Goal: Find specific page/section: Find specific page/section

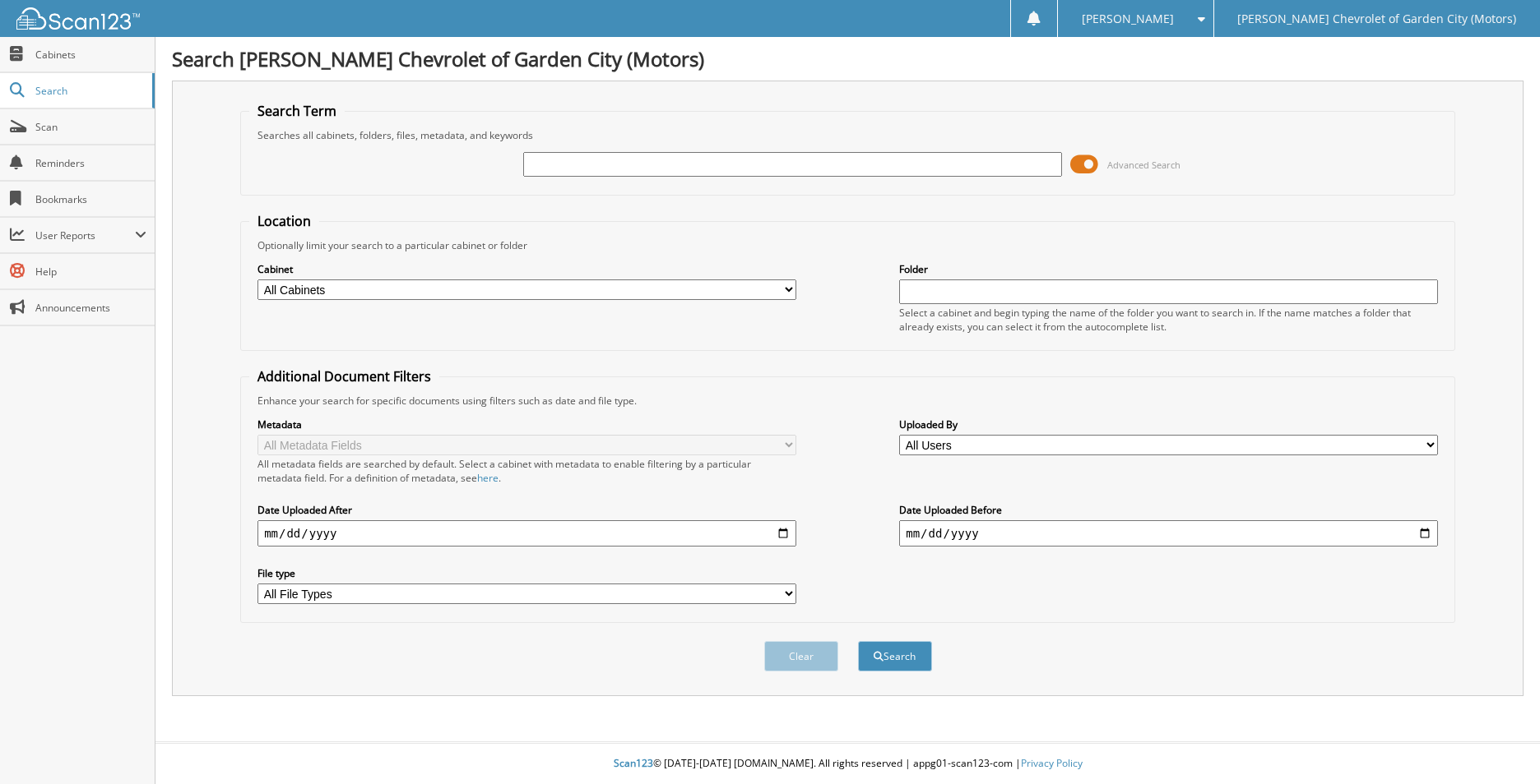
click at [693, 166] on input "text" at bounding box center [792, 164] width 538 height 25
type input "13915"
click at [858, 642] on button "Search" at bounding box center [895, 656] width 74 height 31
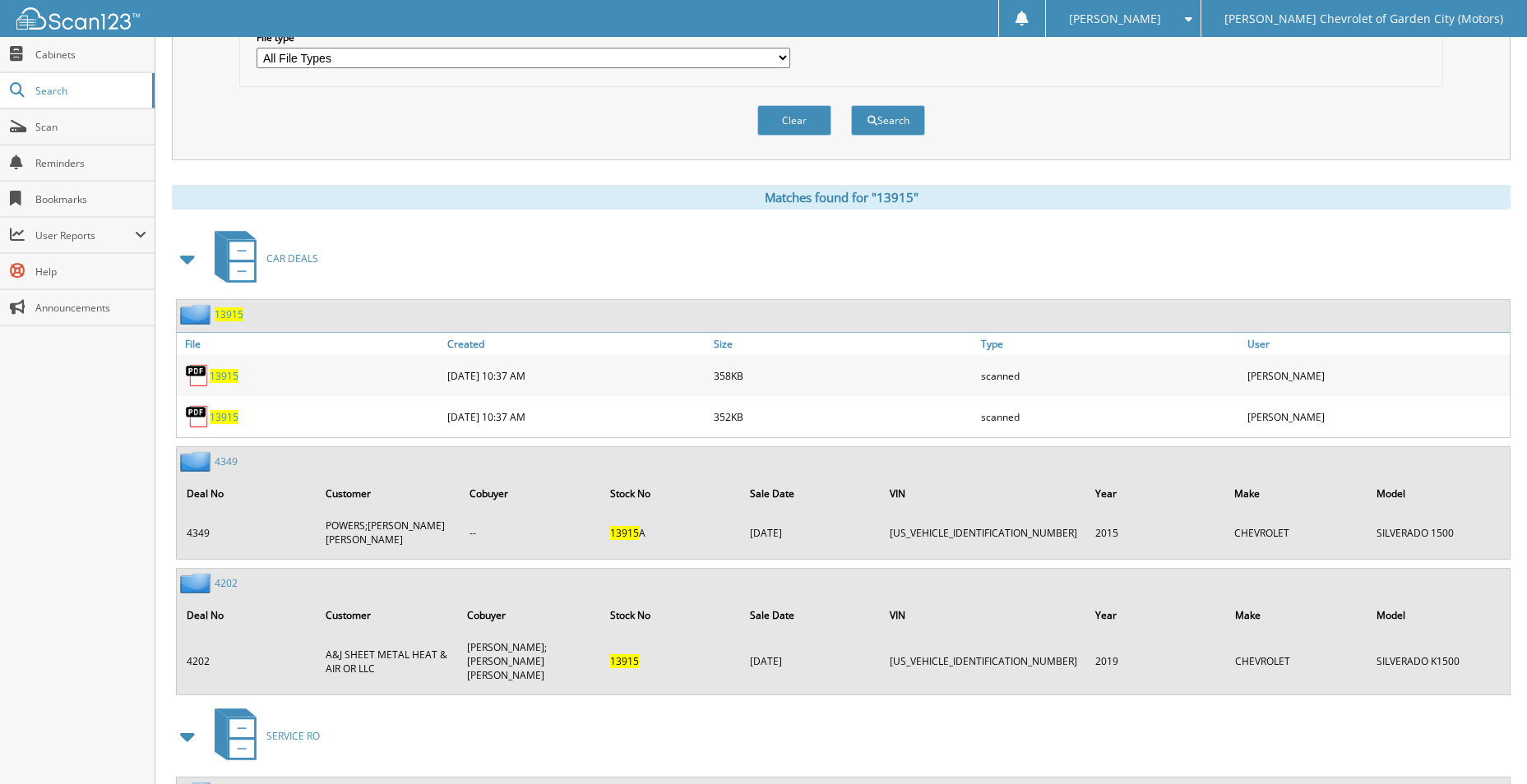
scroll to position [576, 0]
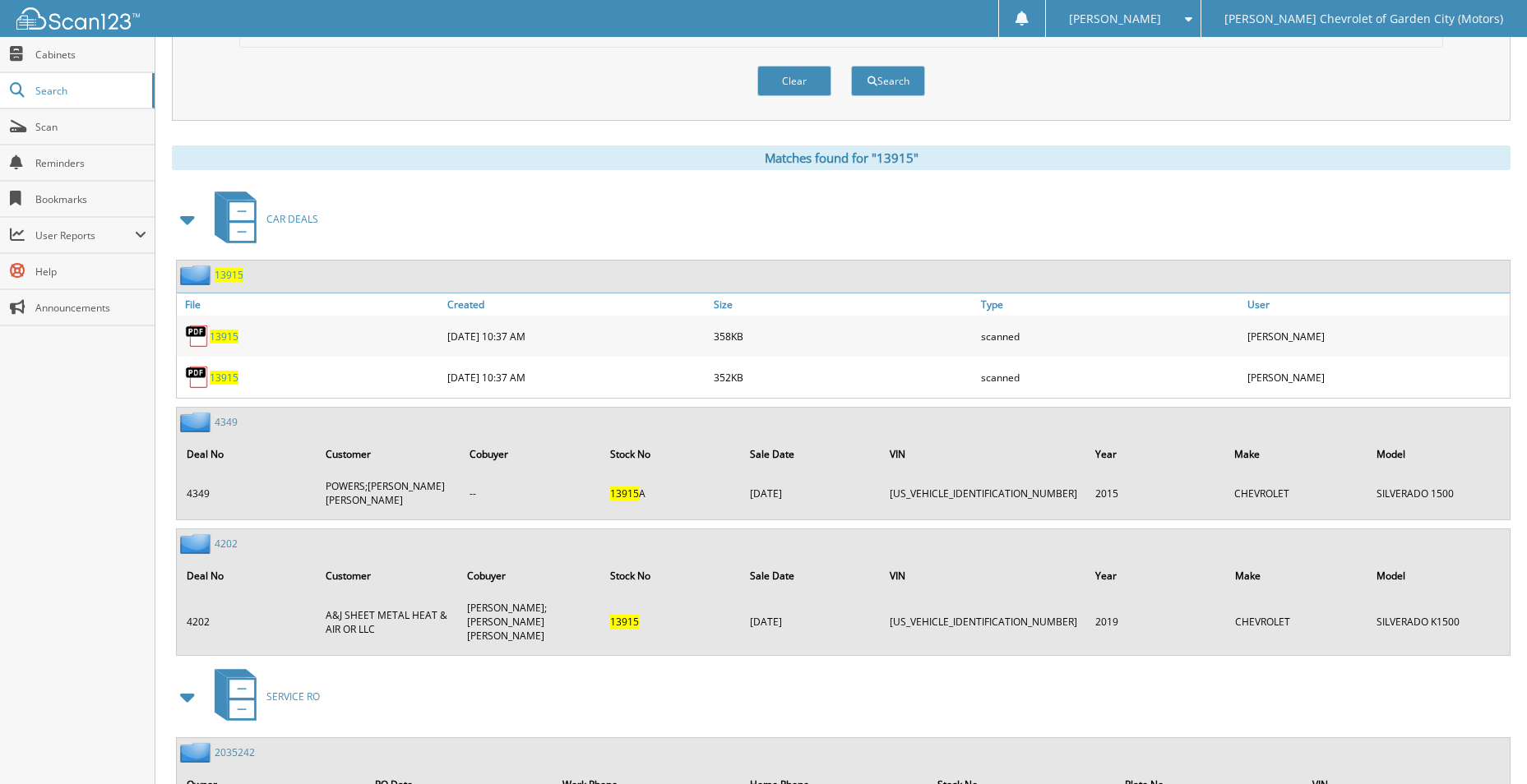
click at [234, 336] on span "13915" at bounding box center [223, 337] width 29 height 14
click at [228, 374] on span "13915" at bounding box center [223, 378] width 29 height 14
click at [223, 374] on span "13915" at bounding box center [223, 378] width 29 height 14
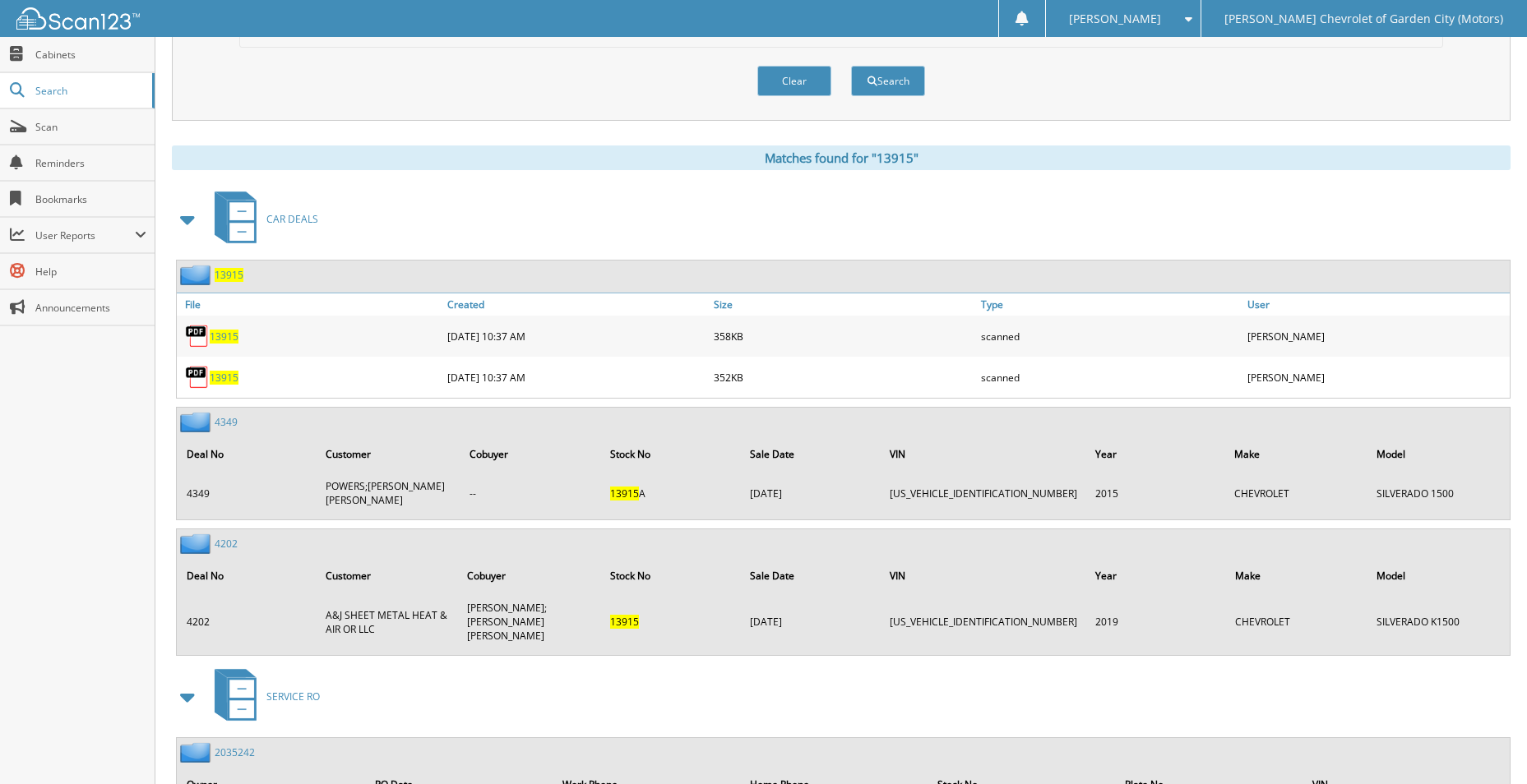
click at [223, 374] on span "13915" at bounding box center [223, 378] width 29 height 14
click at [222, 376] on span "13915" at bounding box center [223, 378] width 29 height 14
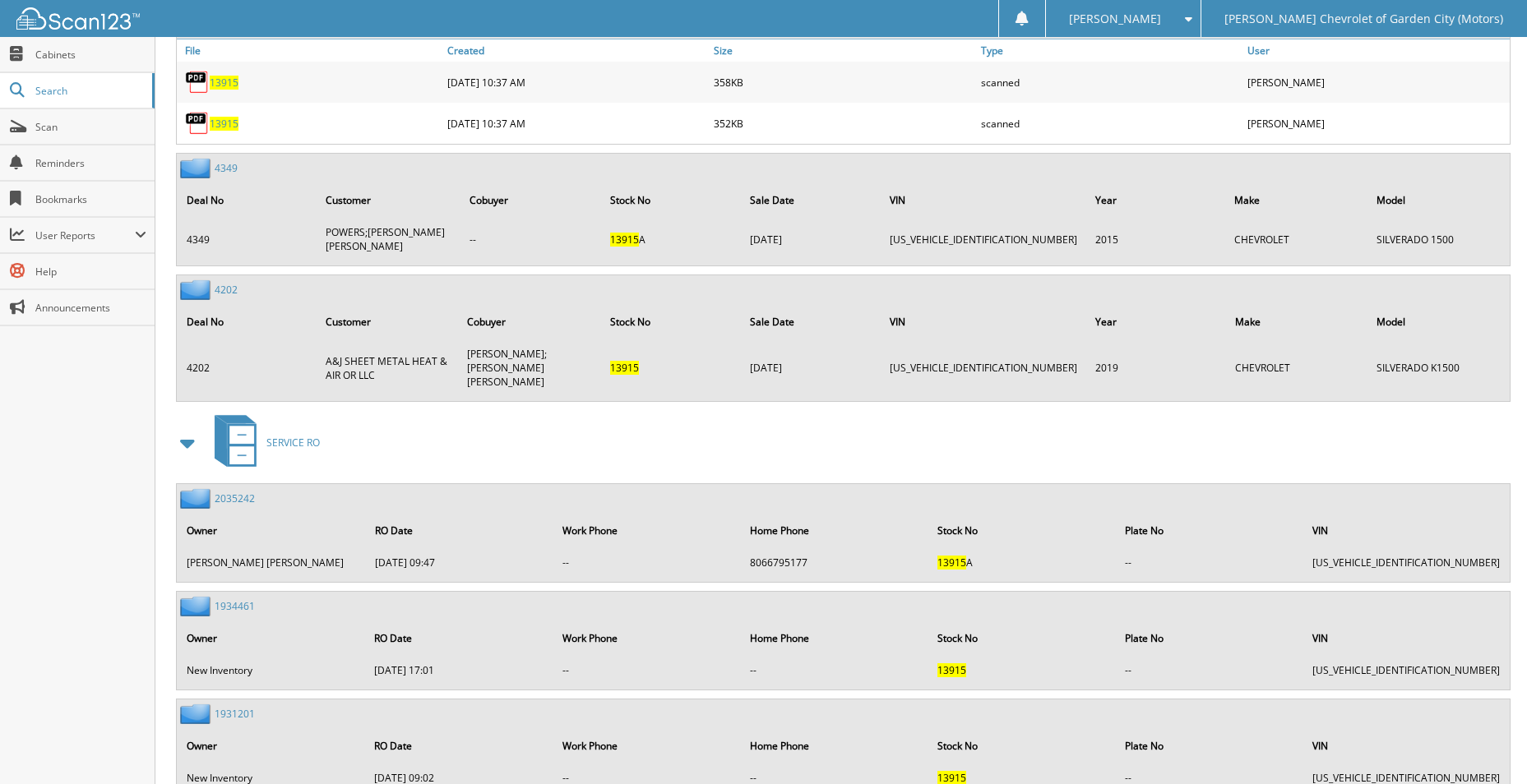
scroll to position [973, 0]
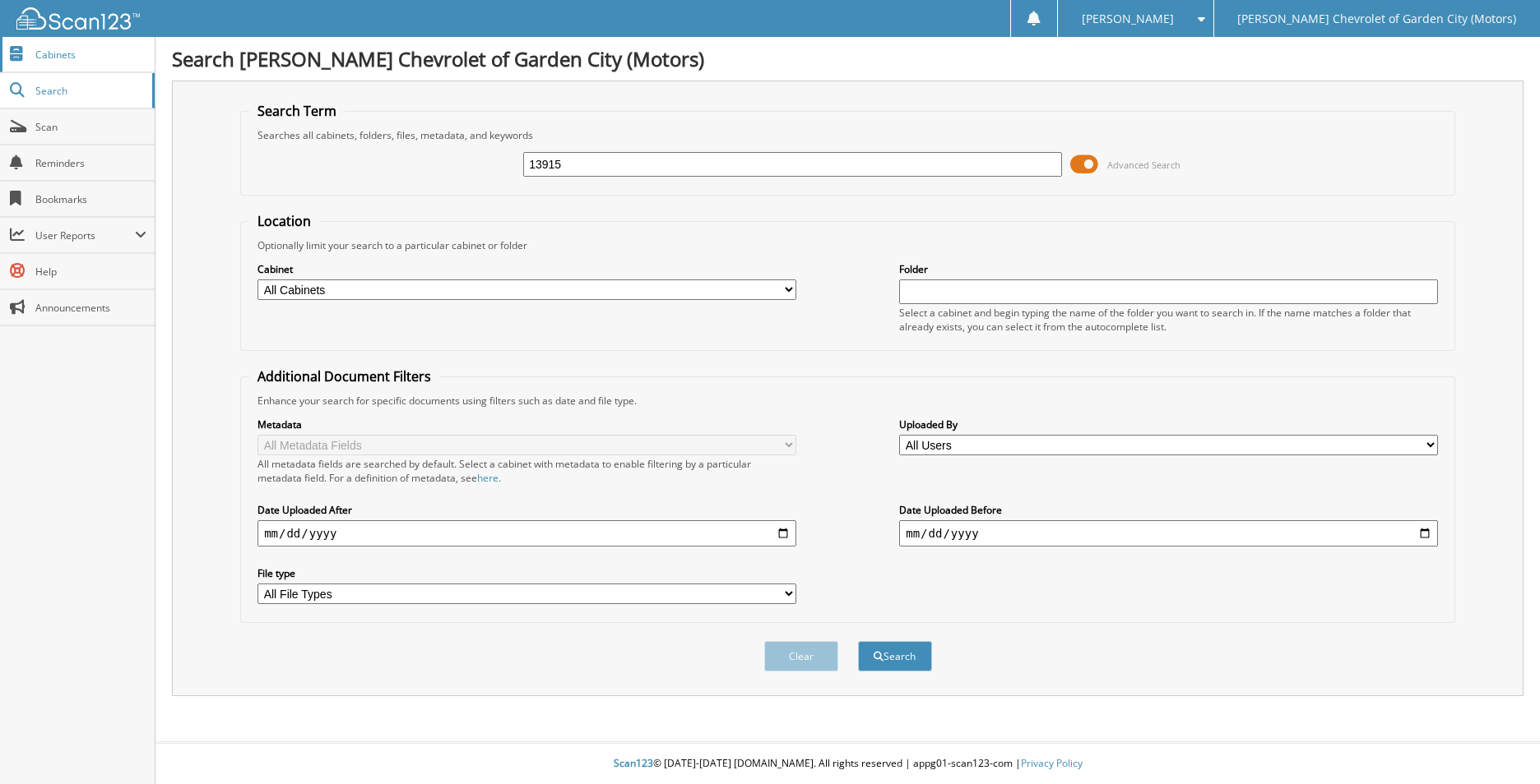
click at [50, 55] on span "Cabinets" at bounding box center [90, 55] width 111 height 14
click at [568, 157] on input "text" at bounding box center [792, 164] width 538 height 25
type input "13918"
click at [858, 642] on button "Search" at bounding box center [895, 656] width 74 height 31
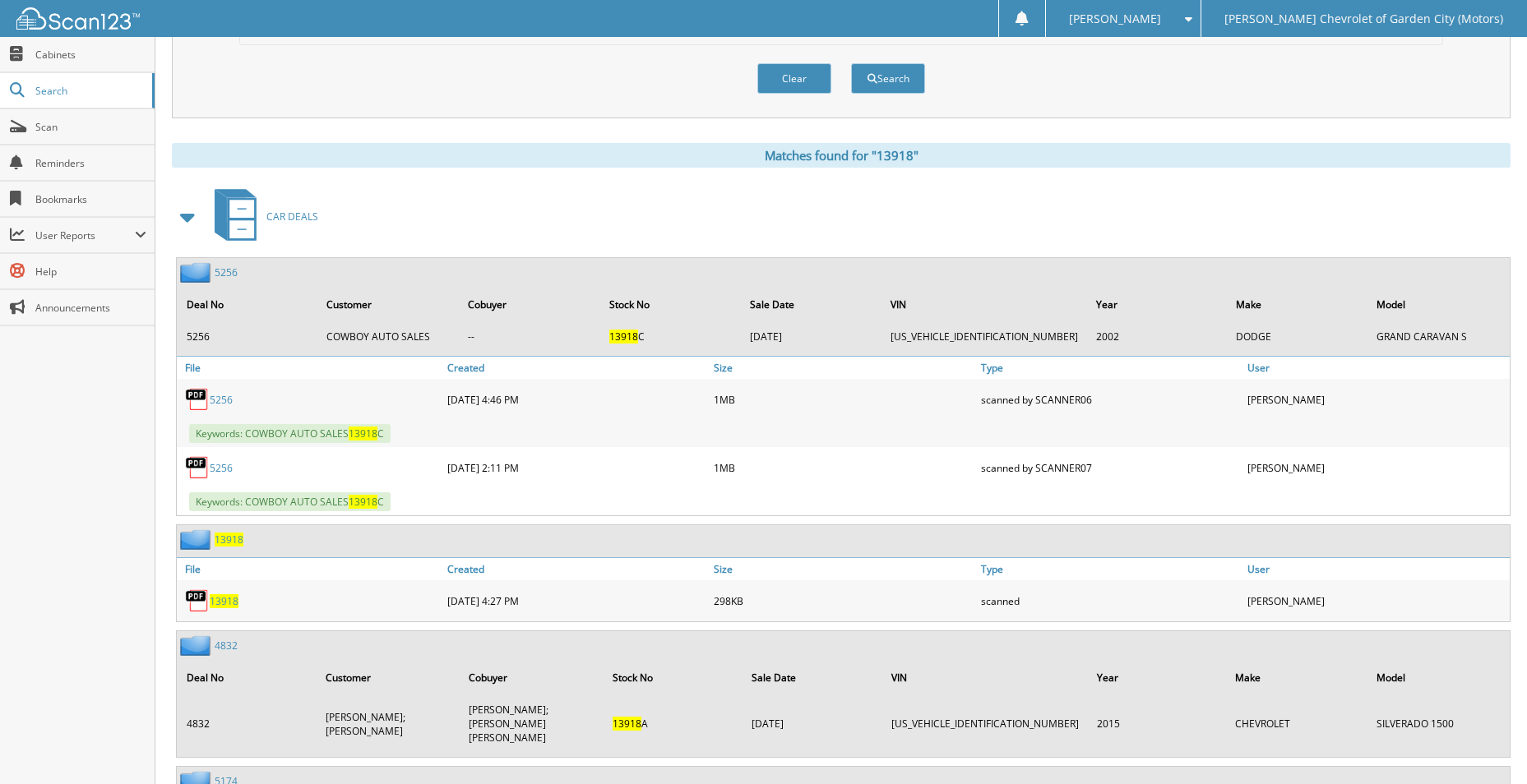
scroll to position [576, 0]
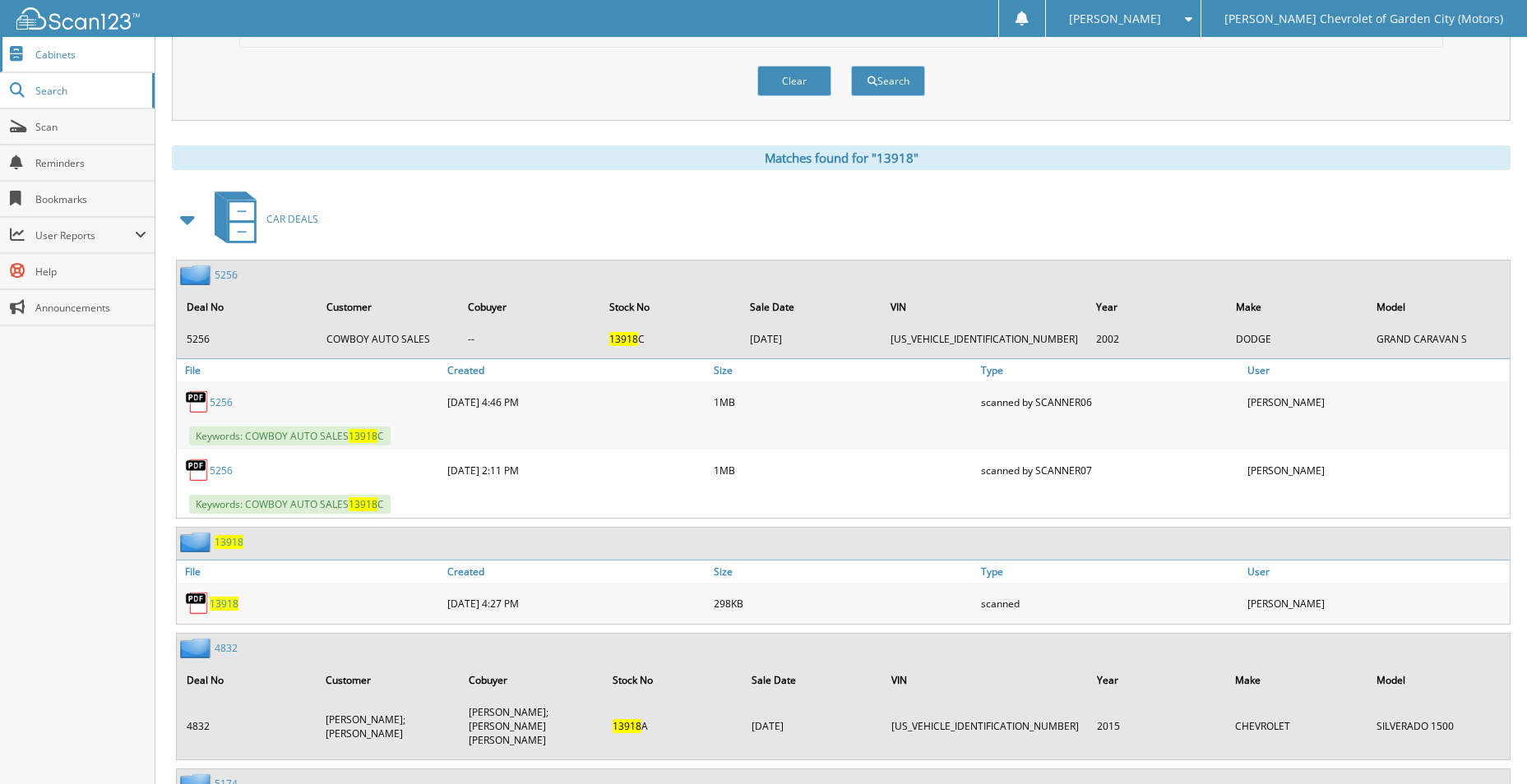
click at [44, 54] on span "Cabinets" at bounding box center [90, 55] width 111 height 14
